Goal: Task Accomplishment & Management: Use online tool/utility

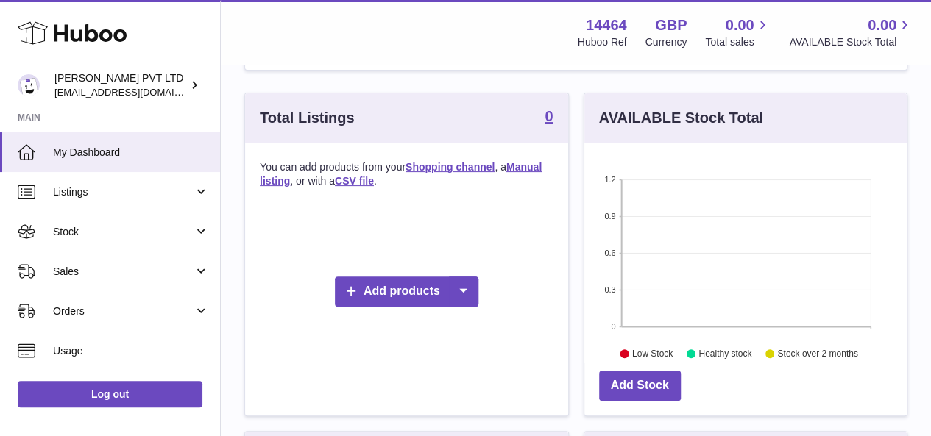
scroll to position [124, 0]
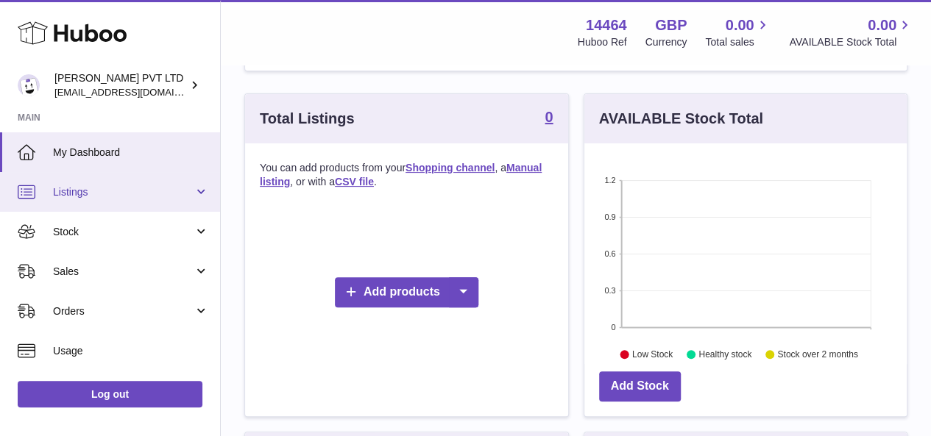
click at [146, 205] on link "Listings" at bounding box center [110, 192] width 220 height 40
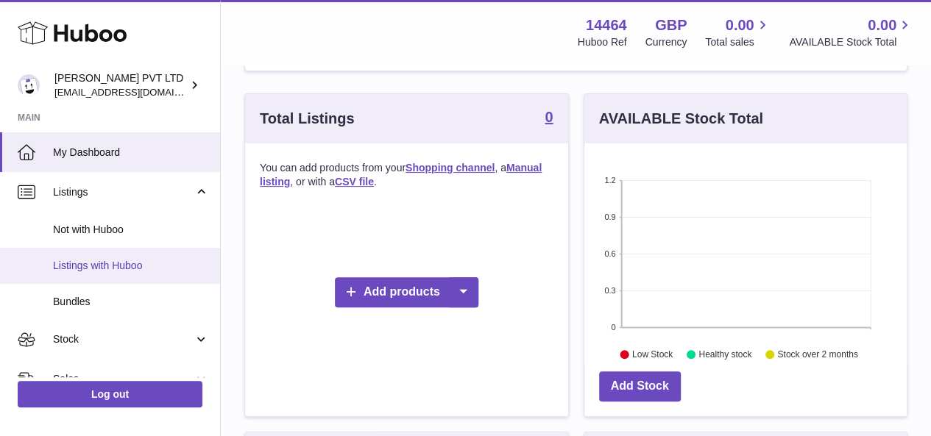
click at [110, 260] on span "Listings with Huboo" at bounding box center [131, 266] width 156 height 14
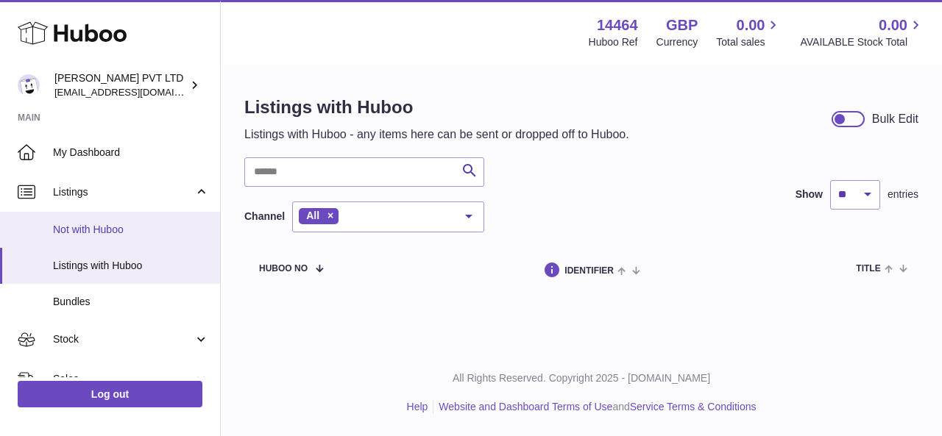
click at [85, 233] on span "Not with Huboo" at bounding box center [131, 230] width 156 height 14
click at [129, 227] on span "Not with Huboo" at bounding box center [131, 230] width 156 height 14
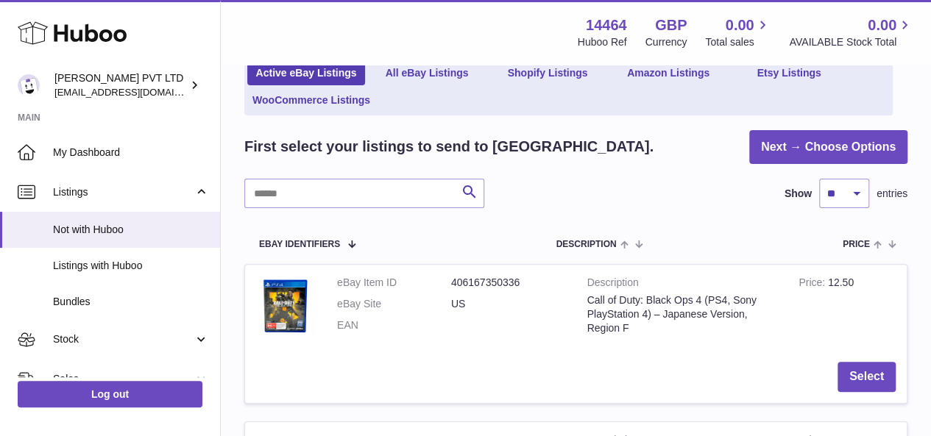
scroll to position [139, 0]
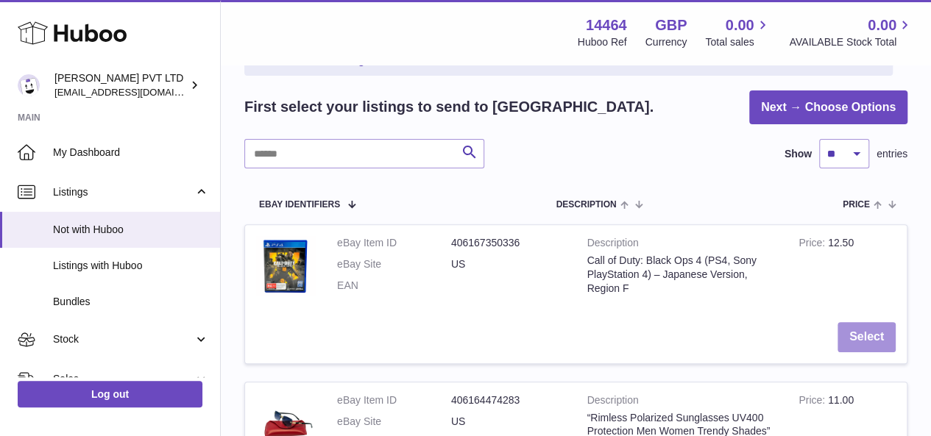
click at [879, 333] on button "Select" at bounding box center [866, 337] width 58 height 30
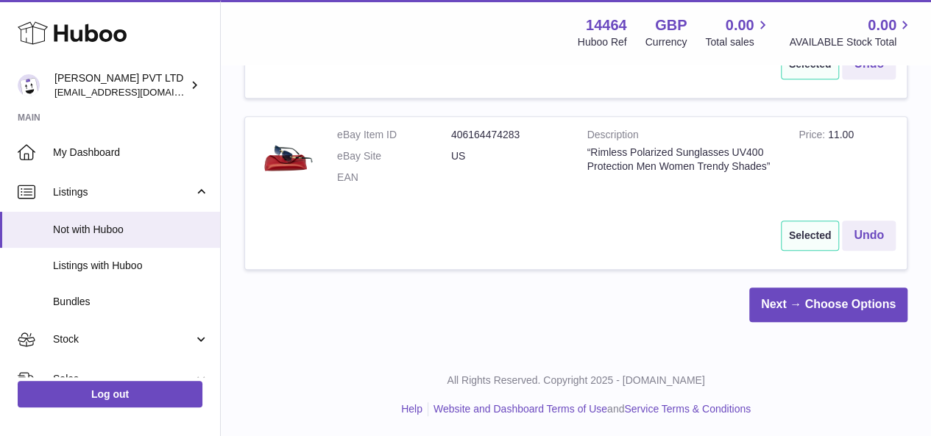
scroll to position [0, 0]
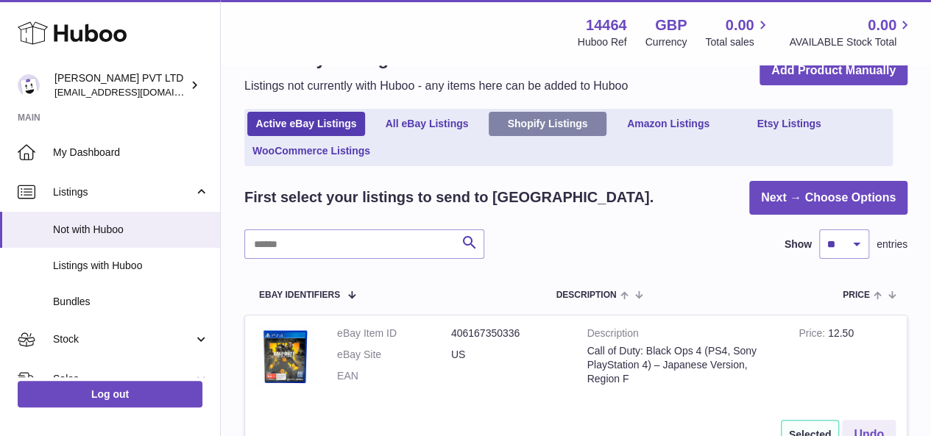
scroll to position [45, 0]
